Goal: Transaction & Acquisition: Purchase product/service

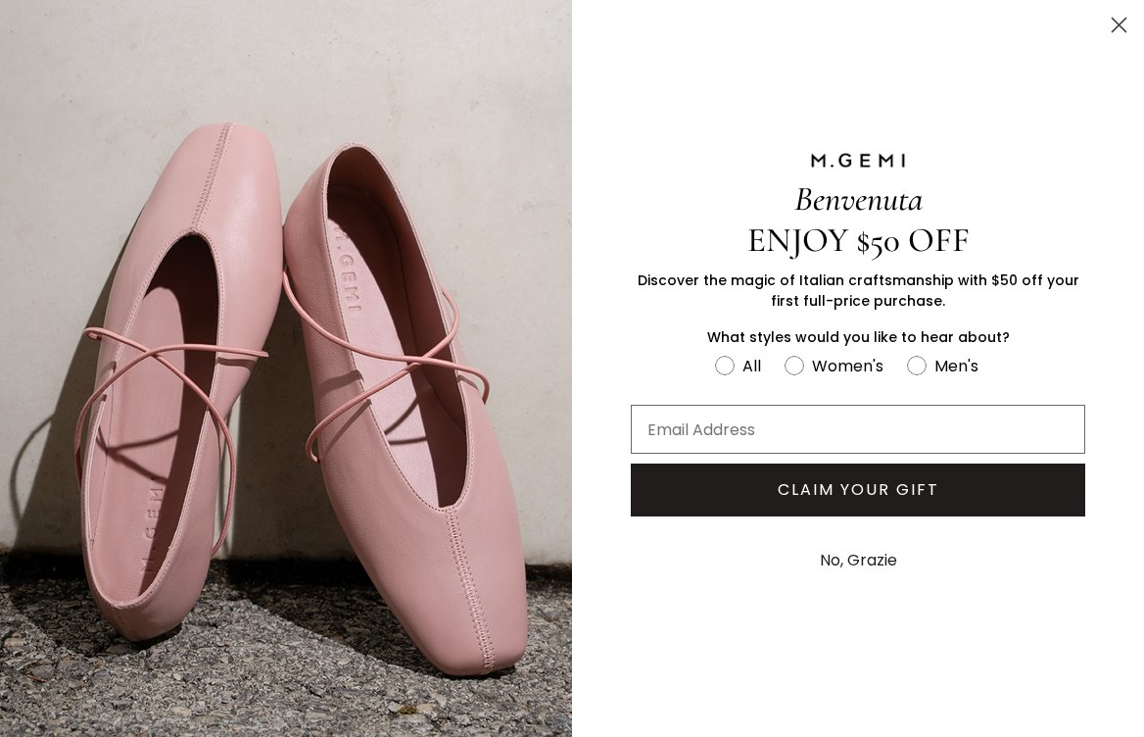
click at [1118, 19] on circle "Close dialog" at bounding box center [1119, 25] width 32 height 32
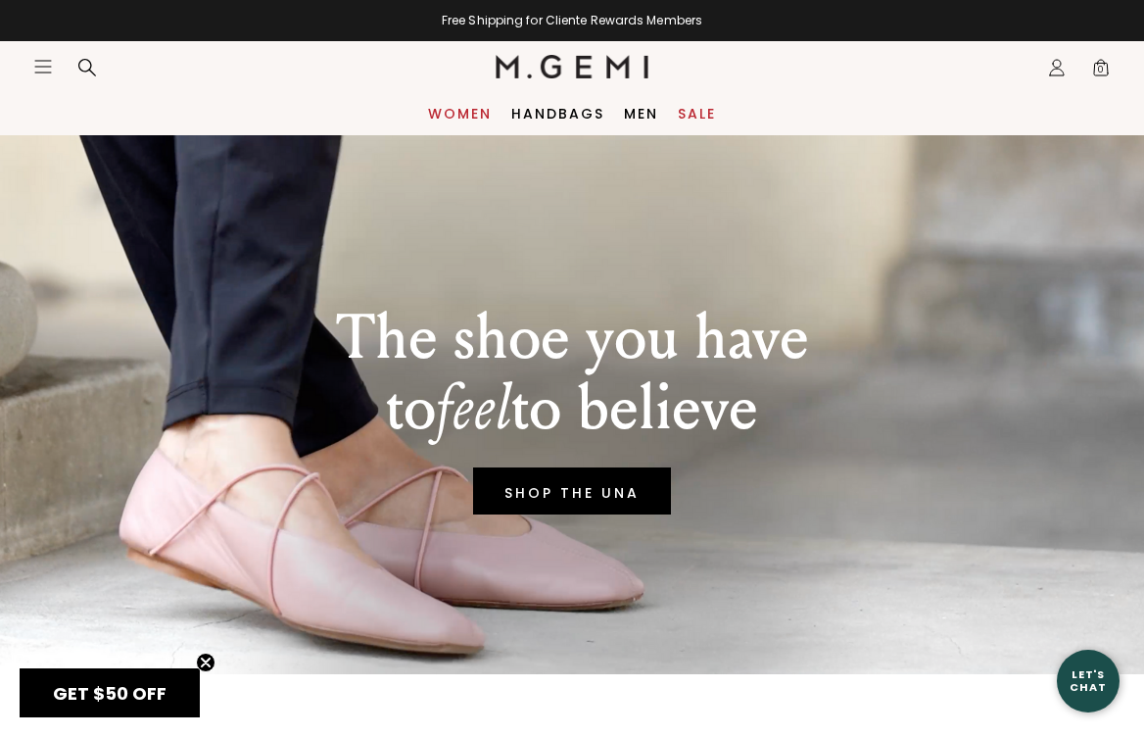
click at [459, 115] on link "Women" at bounding box center [460, 114] width 64 height 16
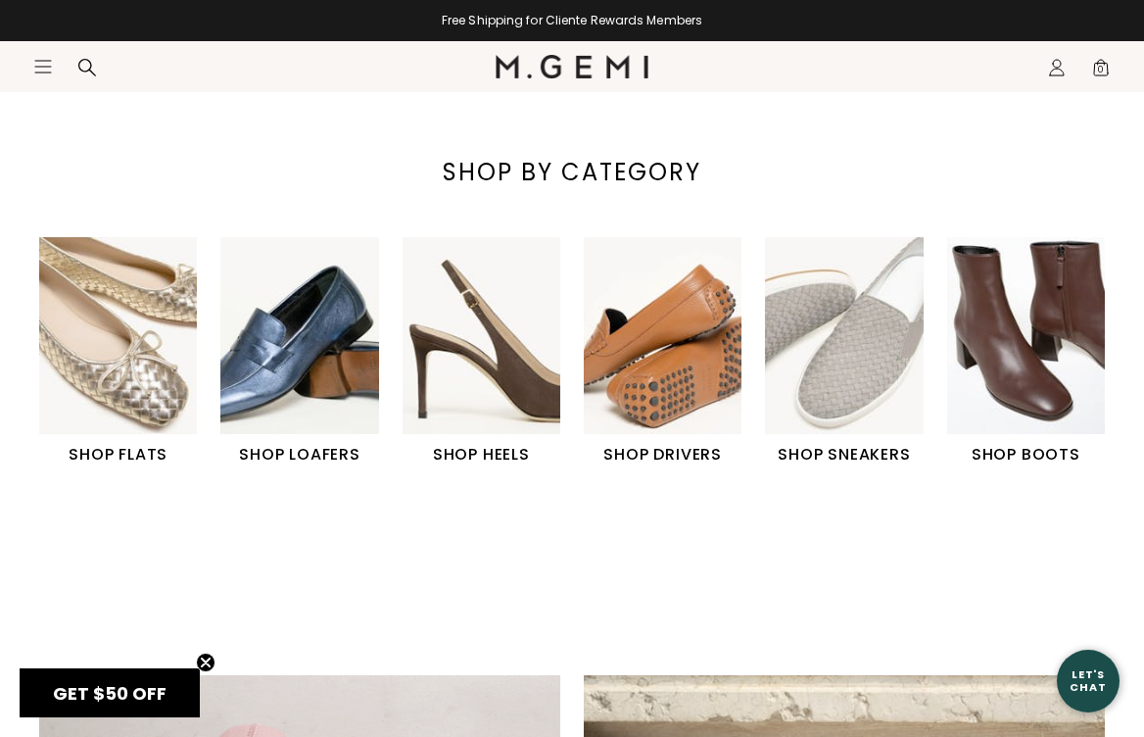
scroll to position [541, 0]
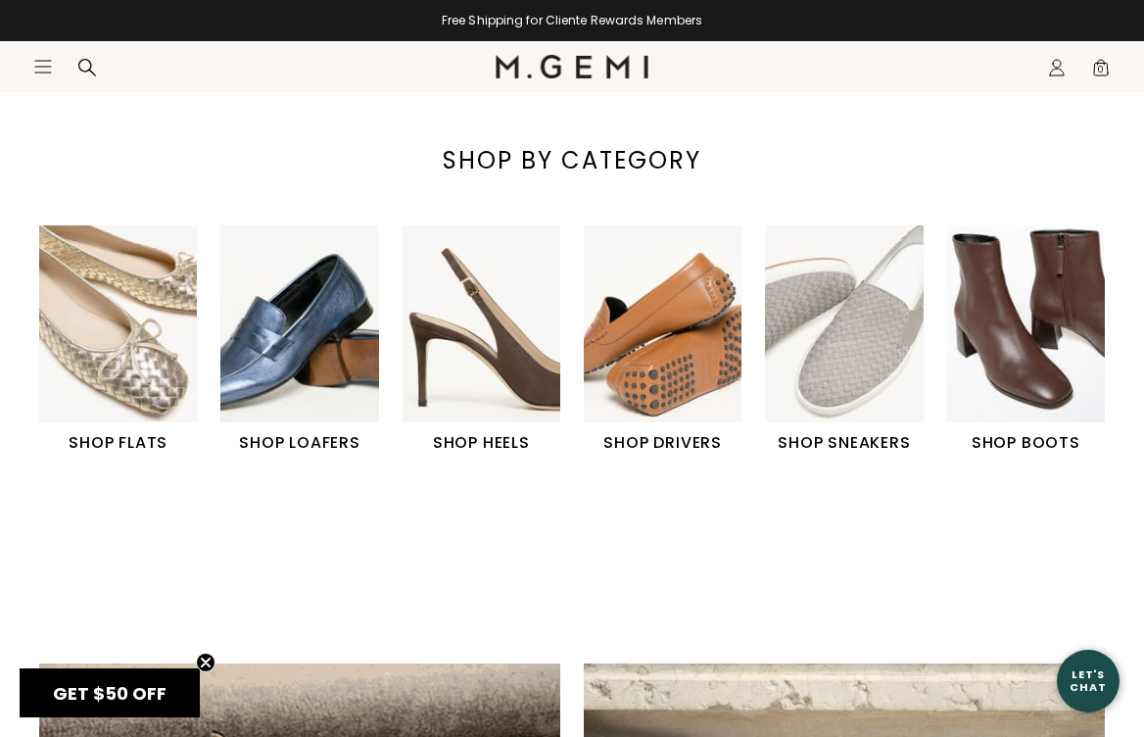
click at [312, 440] on h1 "SHOP LOAFERS" at bounding box center [299, 443] width 158 height 24
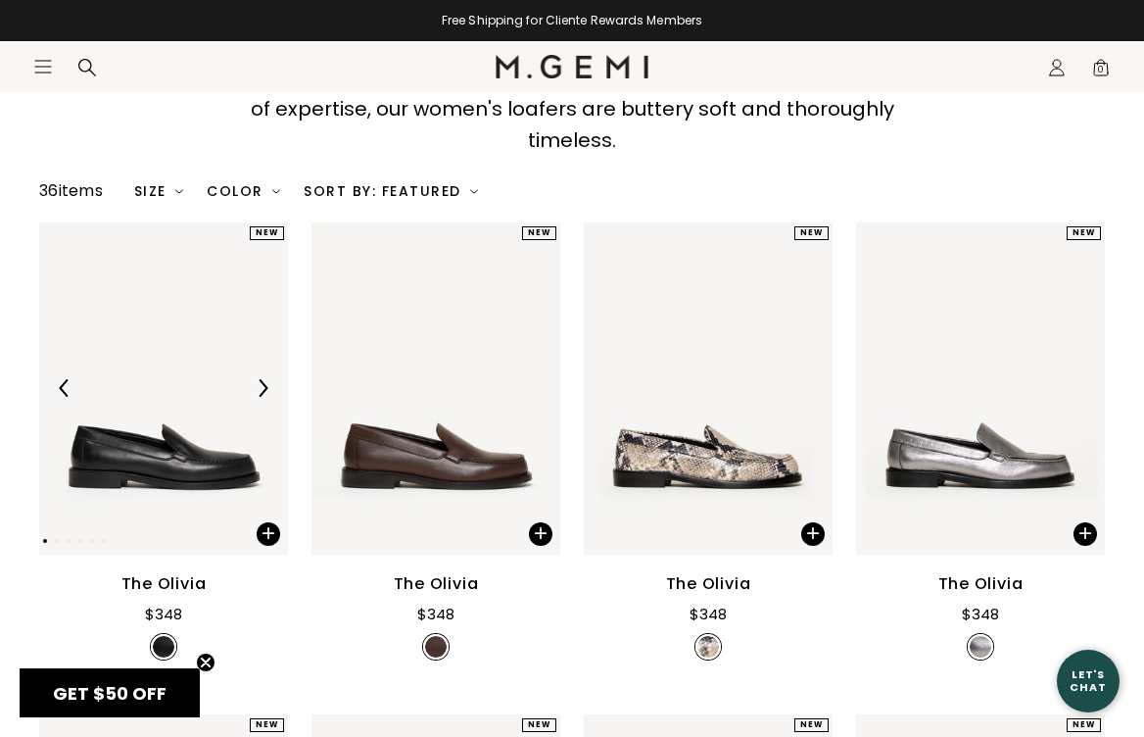
scroll to position [233, 0]
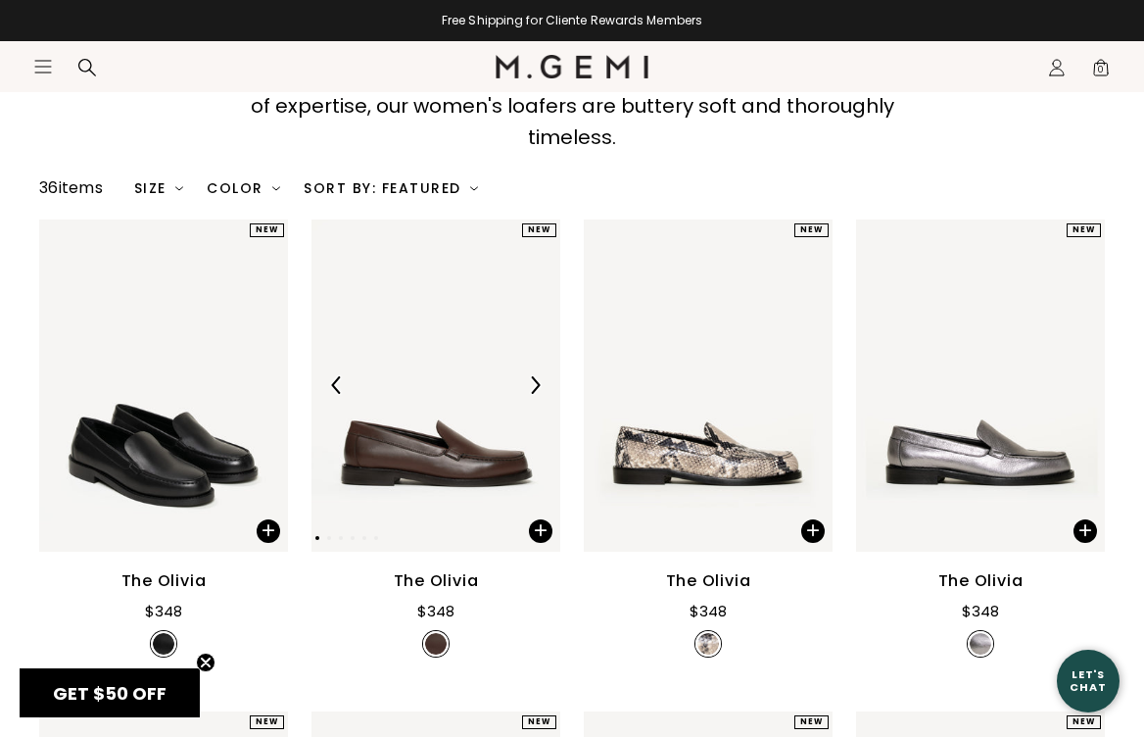
click at [436, 449] on img at bounding box center [435, 385] width 249 height 332
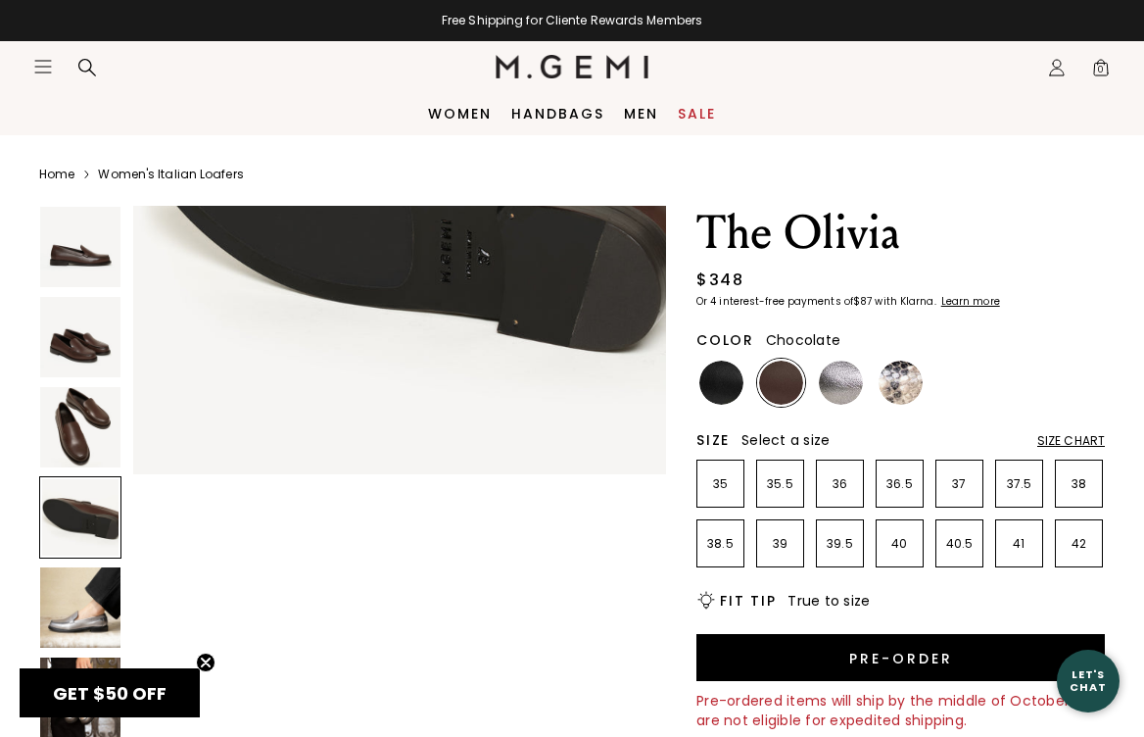
scroll to position [1923, 0]
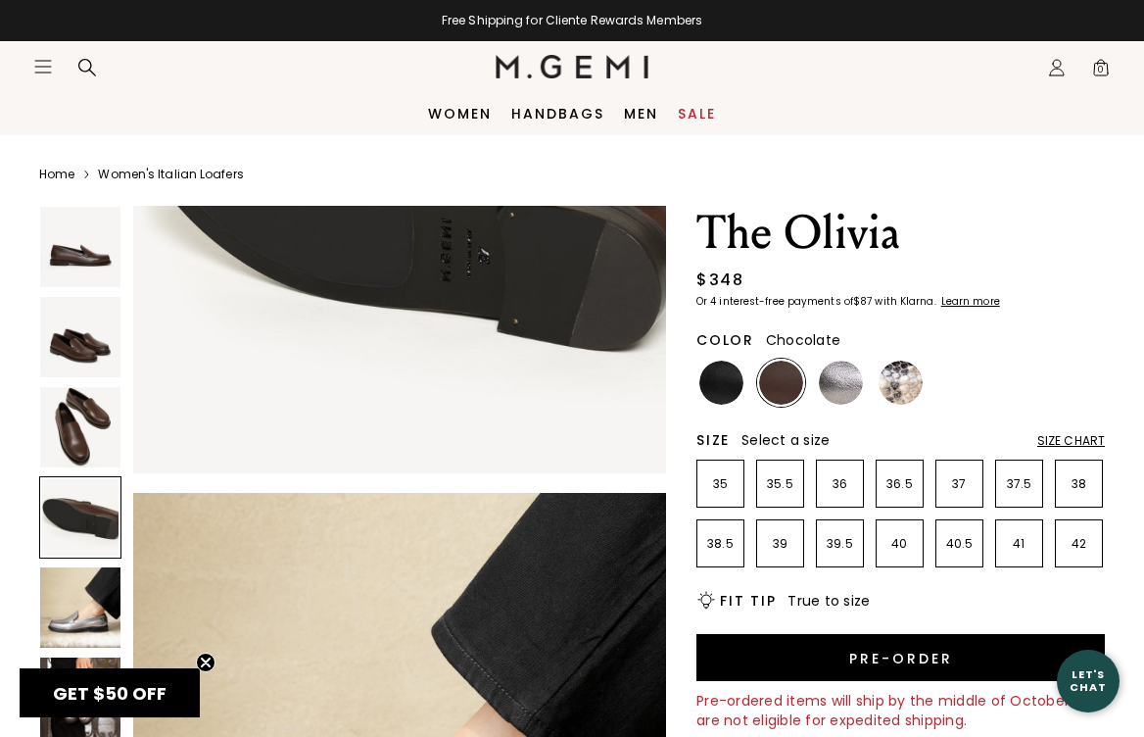
click at [1097, 440] on div "Size Chart" at bounding box center [1071, 441] width 68 height 16
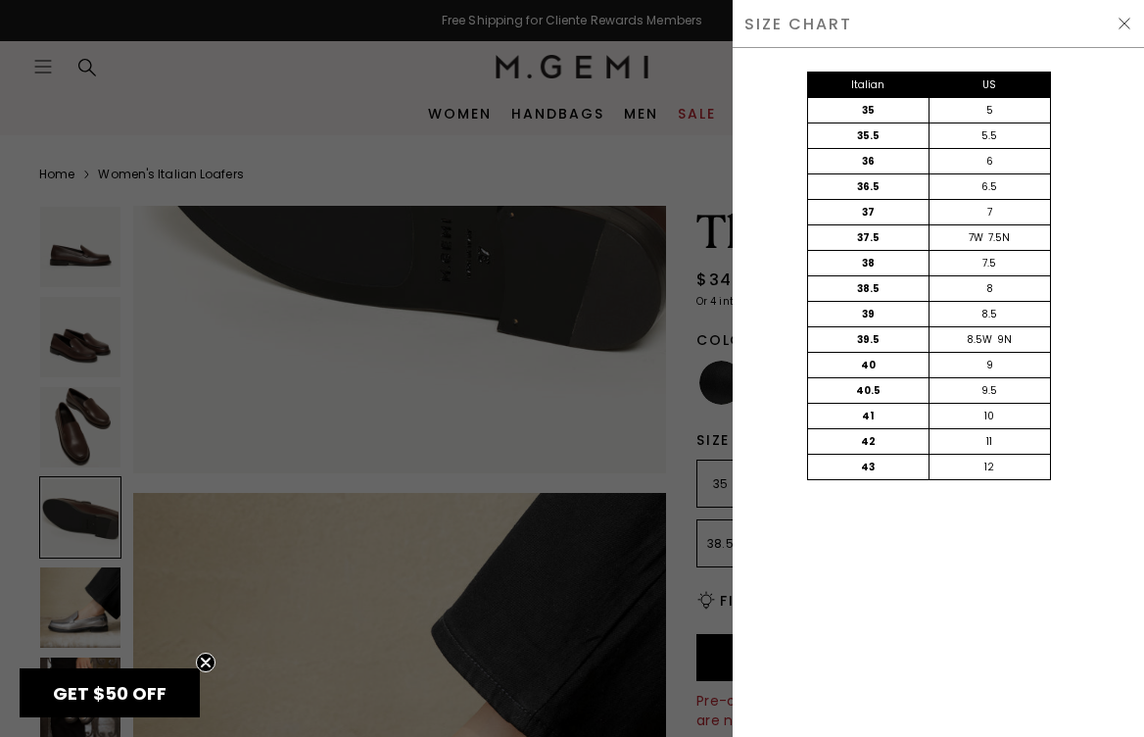
click at [1124, 20] on img at bounding box center [1125, 24] width 16 height 16
